Goal: Task Accomplishment & Management: Use online tool/utility

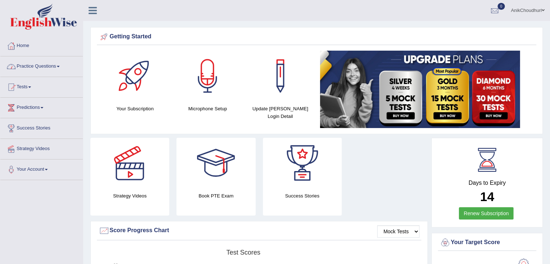
click at [56, 64] on link "Practice Questions" at bounding box center [41, 65] width 82 height 18
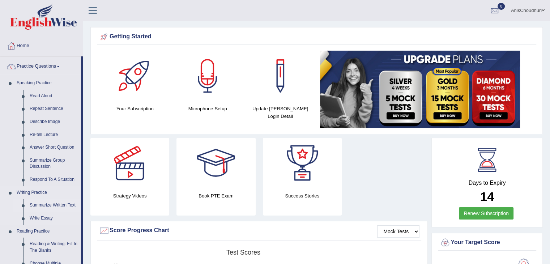
click at [55, 206] on link "Summarize Written Text" at bounding box center [53, 205] width 55 height 13
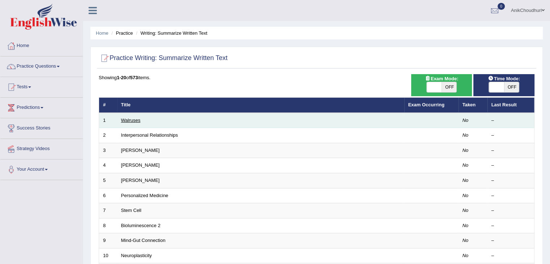
click at [129, 120] on link "Walruses" at bounding box center [131, 120] width 20 height 5
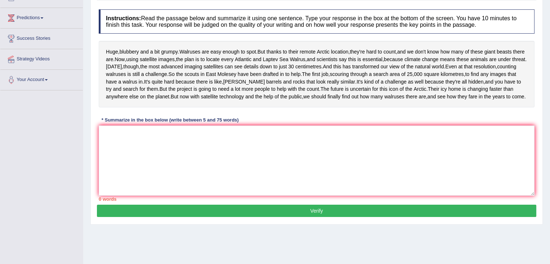
scroll to position [91, 0]
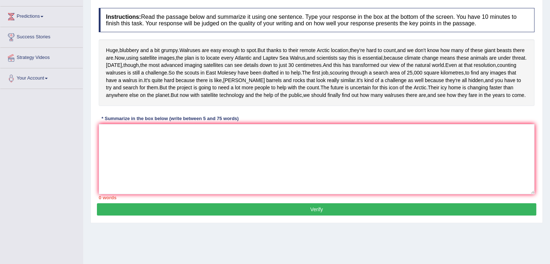
drag, startPoint x: 104, startPoint y: 47, endPoint x: 174, endPoint y: 86, distance: 79.8
click at [174, 86] on div "Huge , blubbery and a bit grumpy . Walruses are easy enough to spot . But thank…" at bounding box center [317, 72] width 436 height 67
click at [161, 177] on textarea at bounding box center [317, 159] width 436 height 70
click at [132, 174] on textarea "Warluses" at bounding box center [317, 159] width 436 height 70
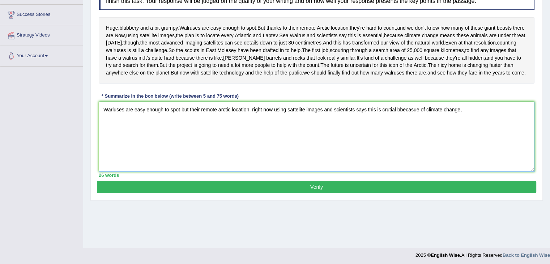
scroll to position [116, 0]
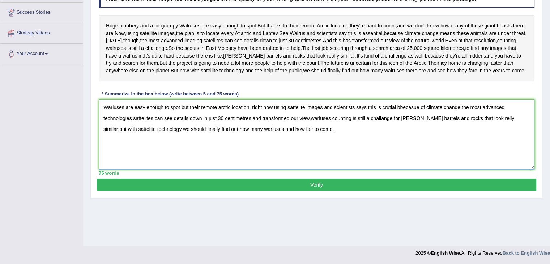
drag, startPoint x: 103, startPoint y: 144, endPoint x: 354, endPoint y: 162, distance: 252.0
click at [354, 162] on textarea "Warluses are easy enough to spot but their remote arctic location, right now us…" at bounding box center [317, 134] width 436 height 70
click at [294, 170] on textarea "Warluses are easy enough to spot but their remote arctic location, right now us…" at bounding box center [317, 134] width 436 height 70
drag, startPoint x: 102, startPoint y: 143, endPoint x: 357, endPoint y: 168, distance: 255.8
click at [357, 168] on textarea "Warluses are easy enough to spot but their remote arctic location, right now us…" at bounding box center [317, 134] width 436 height 70
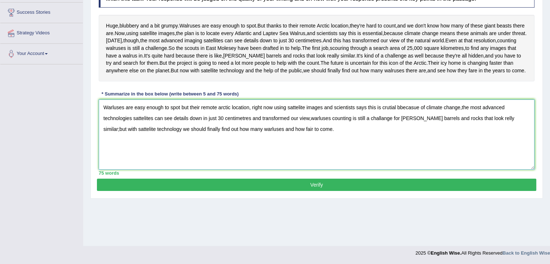
click at [259, 170] on textarea "Warluses are easy enough to spot but their remote arctic location, right now us…" at bounding box center [317, 134] width 436 height 70
click at [111, 144] on textarea "Warluses are easy enough to spot but their remote arctic location, right now us…" at bounding box center [317, 134] width 436 height 70
click at [112, 145] on textarea "Waluses are easy enough to spot but their remote arctic location, right now usi…" at bounding box center [317, 134] width 436 height 70
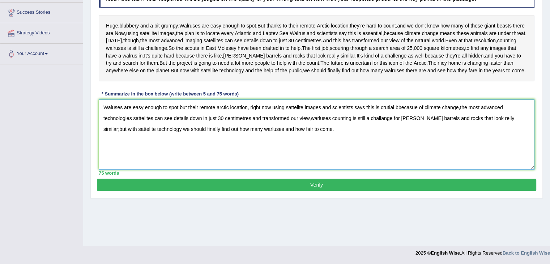
click at [112, 145] on textarea "Waluses are easy enough to spot but their remote arctic location, right now usi…" at bounding box center [317, 134] width 436 height 70
click at [320, 155] on textarea "Walruses are easy enough to spot, but their remote arctic location, right now u…" at bounding box center [317, 134] width 436 height 70
click at [271, 166] on textarea "Walruses are easy enough to spot, but their remote arctic location, right now u…" at bounding box center [317, 134] width 436 height 70
click at [247, 170] on textarea "Walruses are easy enough to spot, but their remote arctic location, right now u…" at bounding box center [317, 134] width 436 height 70
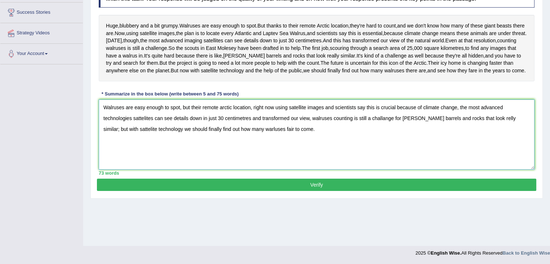
click at [254, 164] on textarea "Walruses are easy enough to spot, but their remote arctic location, right now u…" at bounding box center [317, 134] width 436 height 70
click at [268, 170] on textarea "Walruses are easy enough to spot, but their remote arctic location, right now u…" at bounding box center [317, 134] width 436 height 70
click at [256, 165] on textarea "Walruses are easy enough to spot, but their remote arctic location, right now u…" at bounding box center [317, 134] width 436 height 70
click at [259, 166] on textarea "Walruses are easy enough to spot, but their remote arctic location, right now u…" at bounding box center [317, 134] width 436 height 70
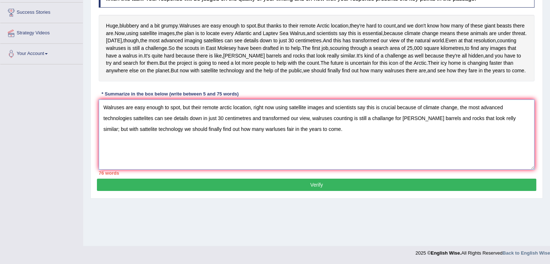
click at [319, 170] on textarea "Walruses are easy enough to spot, but their remote arctic location, right now u…" at bounding box center [317, 134] width 436 height 70
click at [250, 166] on textarea "Walruses are easy enough to spot, but their remote arctic location, right now u…" at bounding box center [317, 134] width 436 height 70
click at [329, 164] on textarea "Walruses are easy enough to spot, but their remote arctic location, right now u…" at bounding box center [317, 134] width 436 height 70
click at [252, 166] on textarea "Walruses are easy enough to spot, but their remote arctic location, right now u…" at bounding box center [317, 134] width 436 height 70
click at [295, 167] on textarea "Walruses are easy enough to spot, but their remote arctic location, right now u…" at bounding box center [317, 134] width 436 height 70
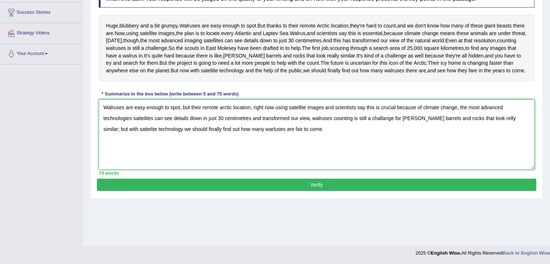
click at [307, 170] on textarea "Walruses are easy enough to spot, but their remote arctic location, right now u…" at bounding box center [317, 134] width 436 height 70
type textarea "Walruses are easy enough to spot, but their remote arctic location, right now u…"
click at [315, 176] on div "74 words" at bounding box center [317, 173] width 436 height 7
click at [298, 170] on textarea "Walruses are easy enough to spot, but their remote arctic location, right now u…" at bounding box center [317, 134] width 436 height 70
click at [273, 161] on textarea "Walruses are easy enough to spot, but their remote arctic location, right now u…" at bounding box center [317, 134] width 436 height 70
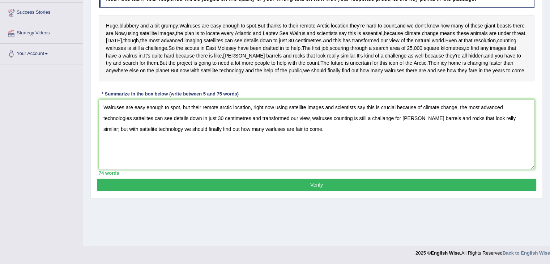
click at [323, 191] on button "Verify" at bounding box center [316, 185] width 439 height 12
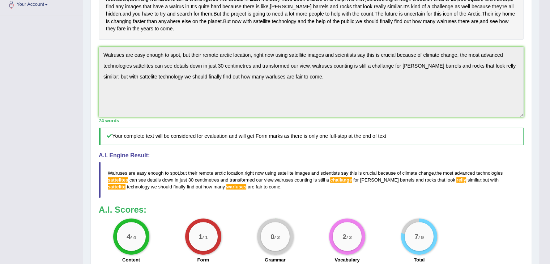
scroll to position [159, 0]
